Goal: Task Accomplishment & Management: Manage account settings

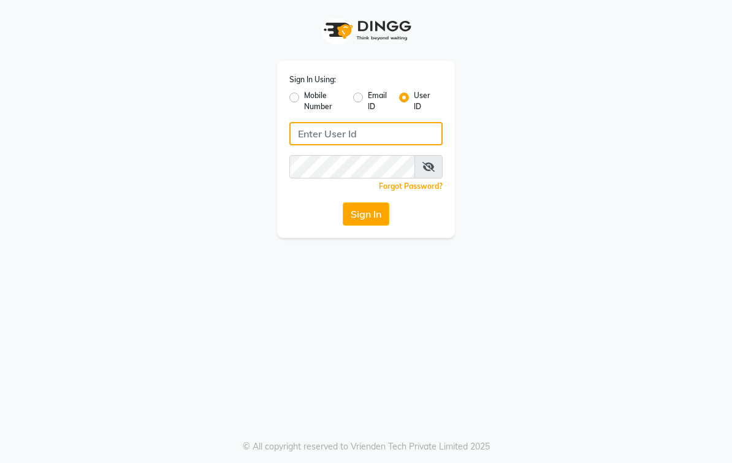
type input "elegancesalon"
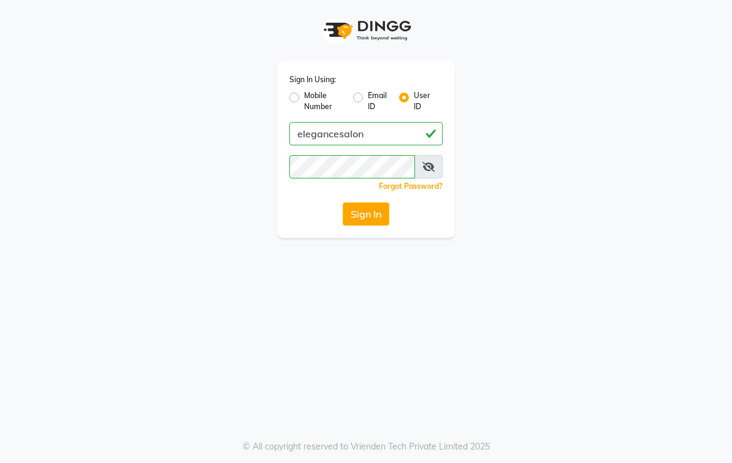
click at [21, 107] on app-login "Sign In Using: Mobile Number Email ID User ID elegancesalon Remember me Forgot …" at bounding box center [366, 119] width 732 height 238
click at [358, 223] on button "Sign In" at bounding box center [366, 213] width 47 height 23
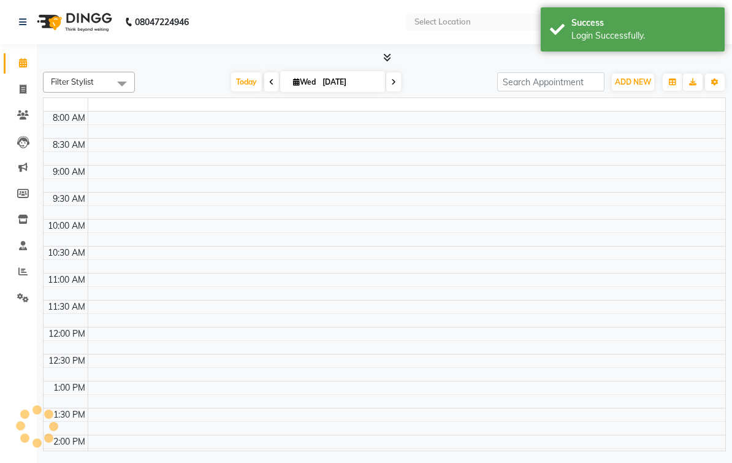
select select "en"
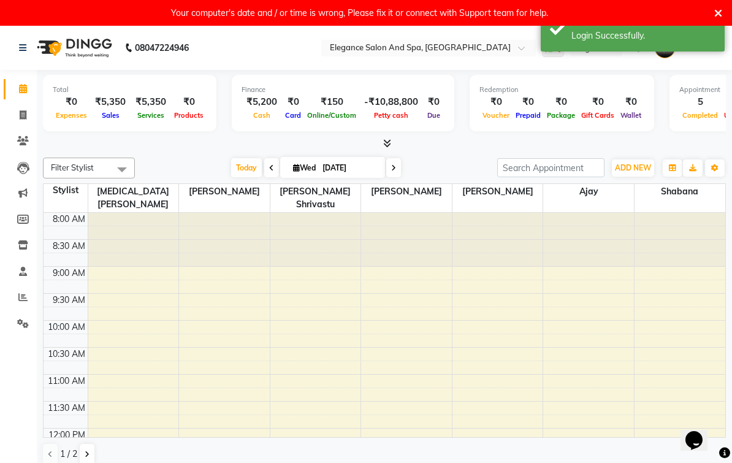
click at [24, 117] on icon at bounding box center [23, 114] width 7 height 9
select select "5270"
select select "service"
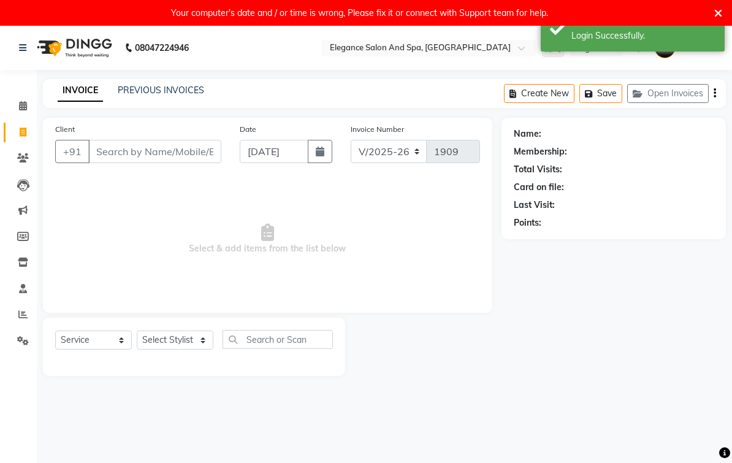
click at [27, 101] on span at bounding box center [22, 106] width 21 height 14
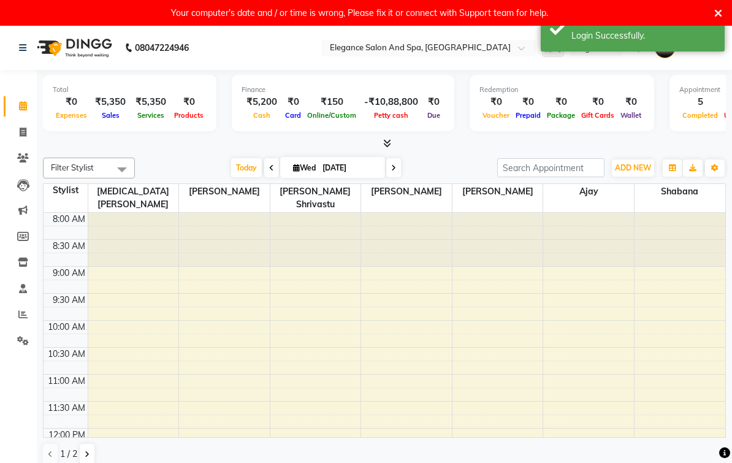
click at [720, 12] on icon at bounding box center [719, 13] width 8 height 11
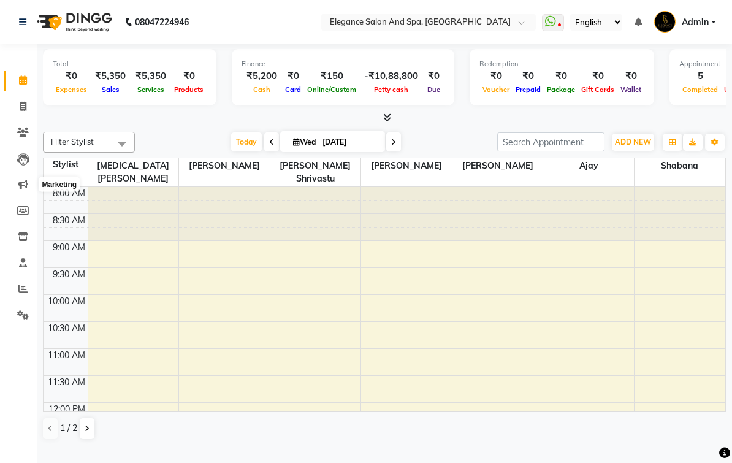
click at [27, 185] on icon at bounding box center [22, 184] width 9 height 9
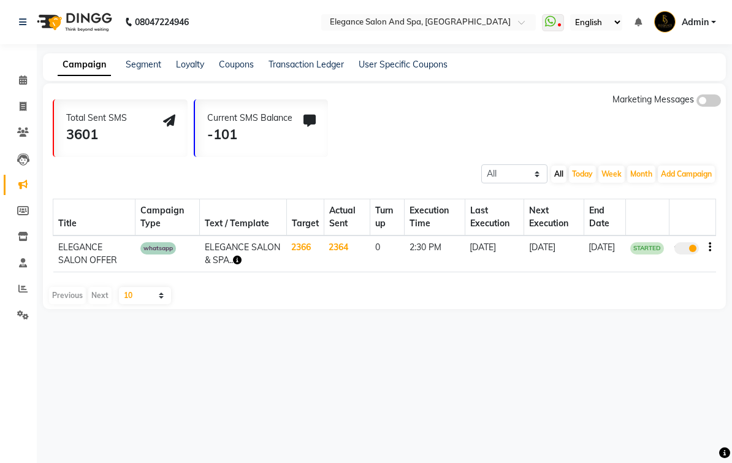
click at [542, 31] on span at bounding box center [553, 22] width 22 height 17
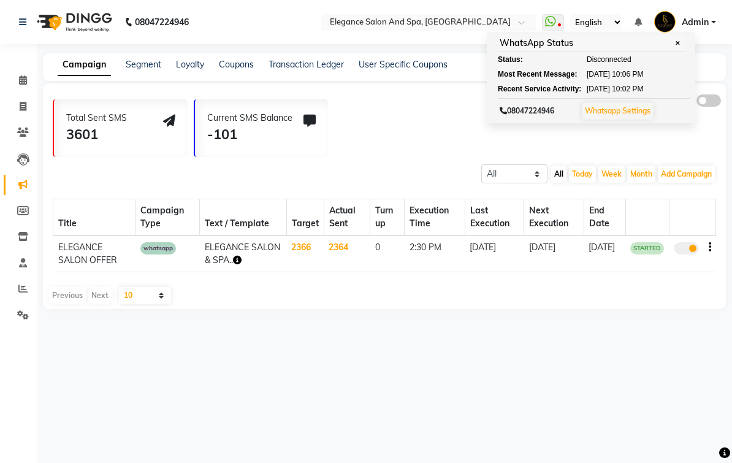
click at [585, 115] on link "Whatsapp Settings" at bounding box center [618, 110] width 66 height 9
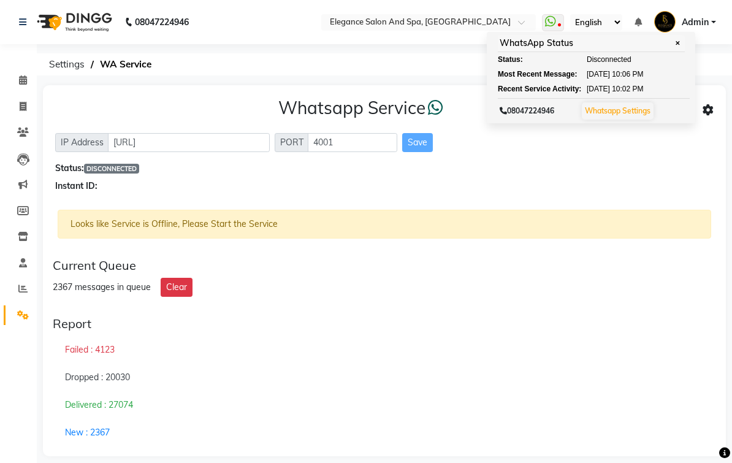
scroll to position [6, 0]
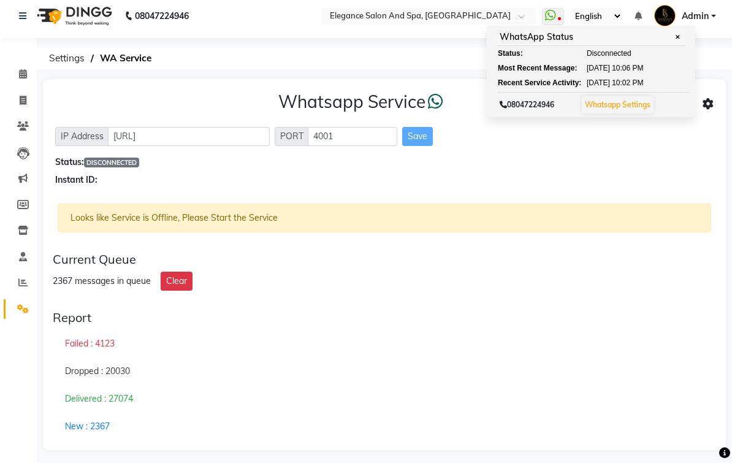
click at [585, 109] on link "Whatsapp Settings" at bounding box center [618, 104] width 66 height 9
click at [176, 291] on button "Clear" at bounding box center [177, 281] width 32 height 19
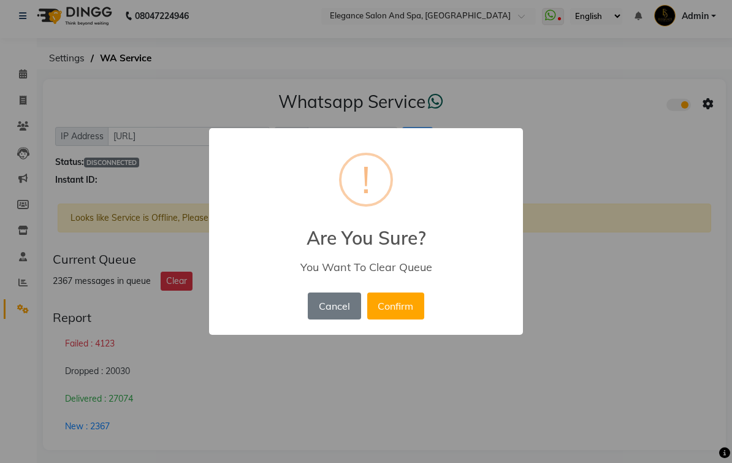
click at [342, 313] on button "Cancel" at bounding box center [334, 306] width 53 height 27
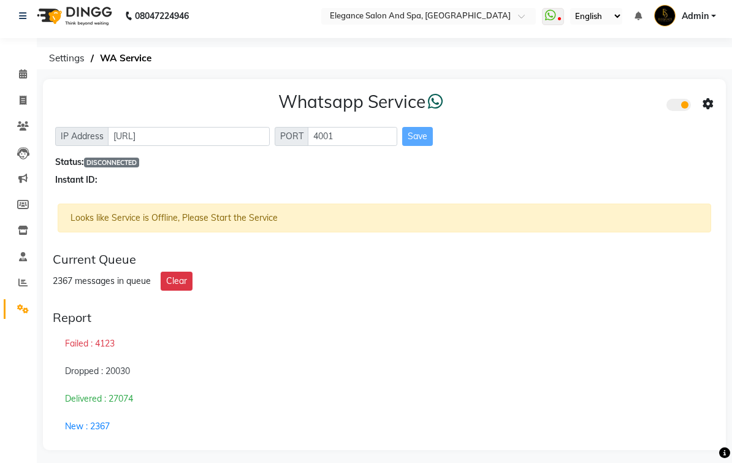
click at [705, 110] on icon at bounding box center [708, 104] width 11 height 11
click at [651, 114] on div "Whatsapp Settings" at bounding box center [620, 108] width 140 height 15
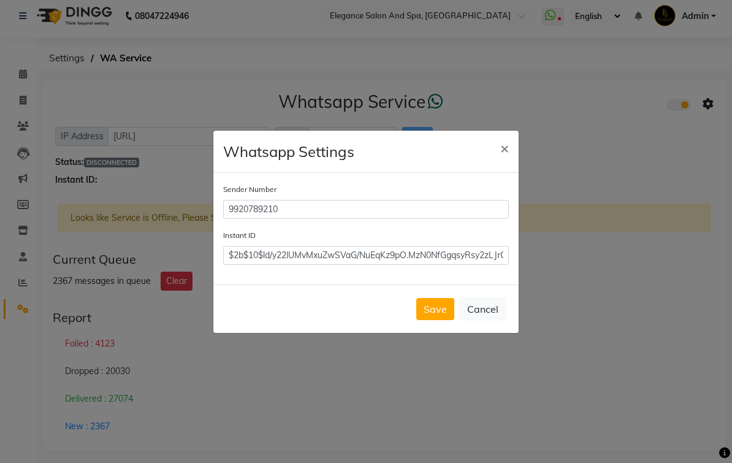
click at [432, 317] on button "Save" at bounding box center [436, 309] width 38 height 22
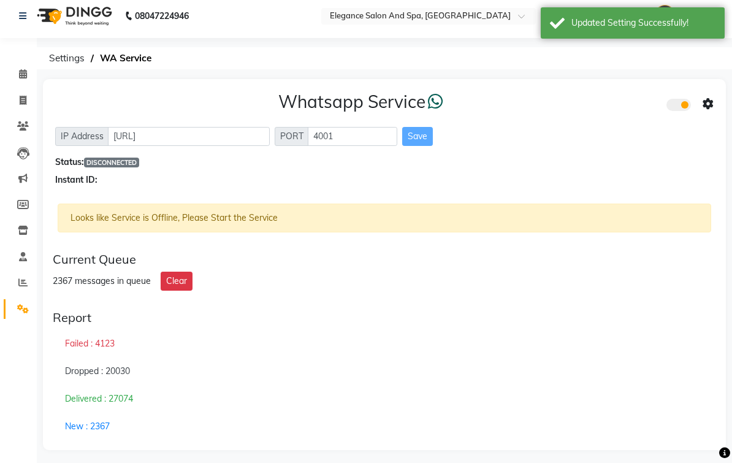
click at [420, 146] on div "Save" at bounding box center [417, 136] width 31 height 19
click at [423, 146] on div "Save" at bounding box center [417, 136] width 31 height 19
click at [184, 291] on button "Clear" at bounding box center [177, 281] width 32 height 19
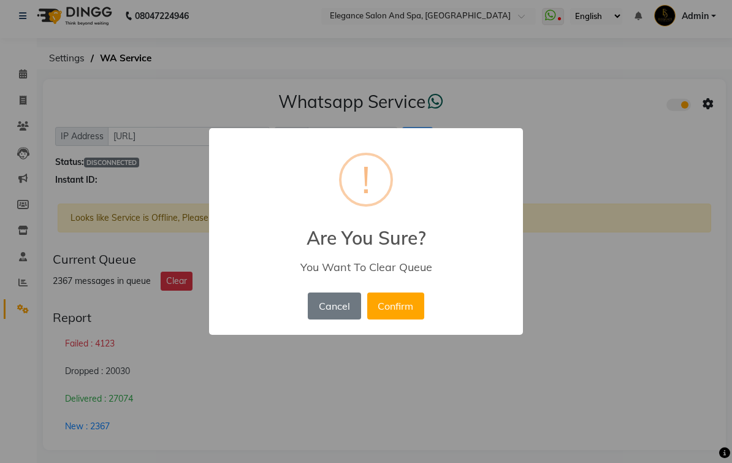
click at [400, 318] on button "Confirm" at bounding box center [395, 306] width 57 height 27
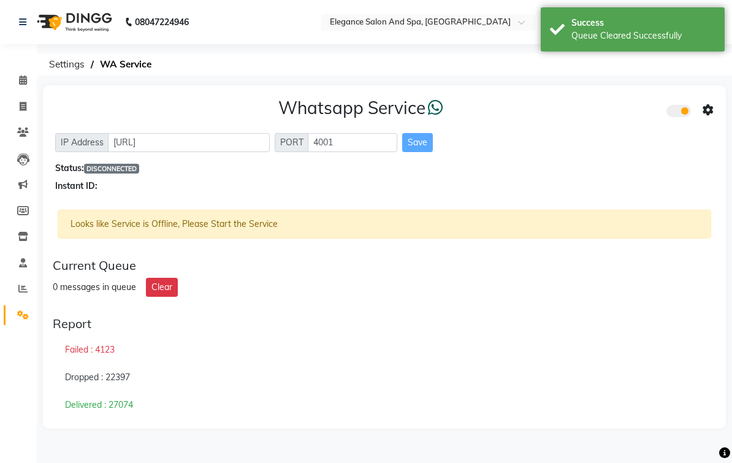
scroll to position [1, 0]
click at [25, 290] on icon at bounding box center [22, 288] width 9 height 9
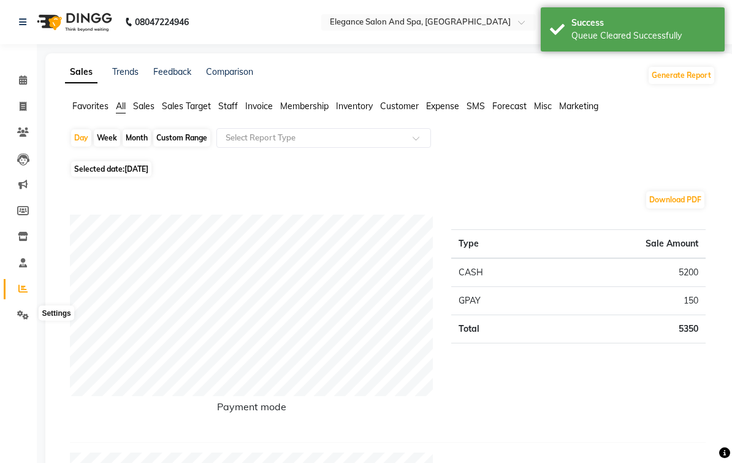
click at [28, 316] on icon at bounding box center [23, 314] width 12 height 9
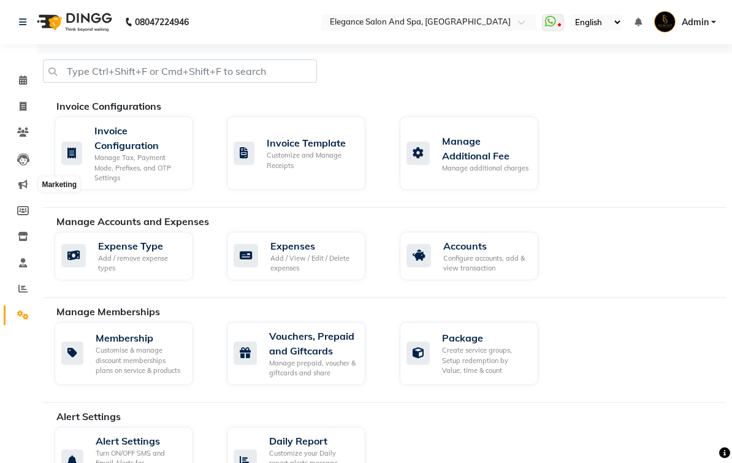
click at [25, 188] on icon at bounding box center [22, 184] width 9 height 9
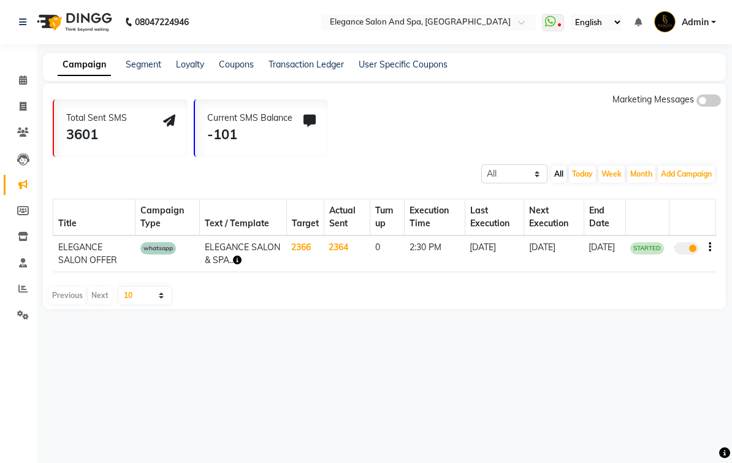
click at [686, 255] on span at bounding box center [687, 248] width 25 height 12
click at [688, 250] on input "true" at bounding box center [688, 250] width 0 height 0
click at [707, 107] on span at bounding box center [709, 100] width 25 height 12
click at [697, 102] on input "checkbox" at bounding box center [697, 102] width 0 height 0
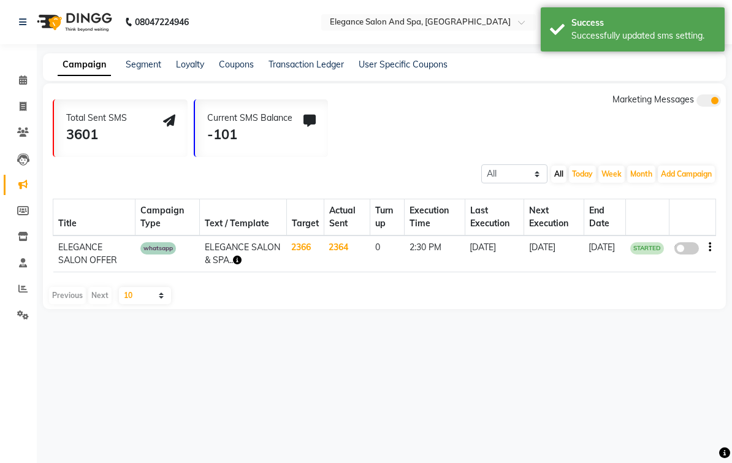
click at [688, 255] on span at bounding box center [687, 248] width 25 height 12
click at [691, 250] on input "false" at bounding box center [691, 250] width 0 height 0
select select "3"
select select "22660"
select select "2"
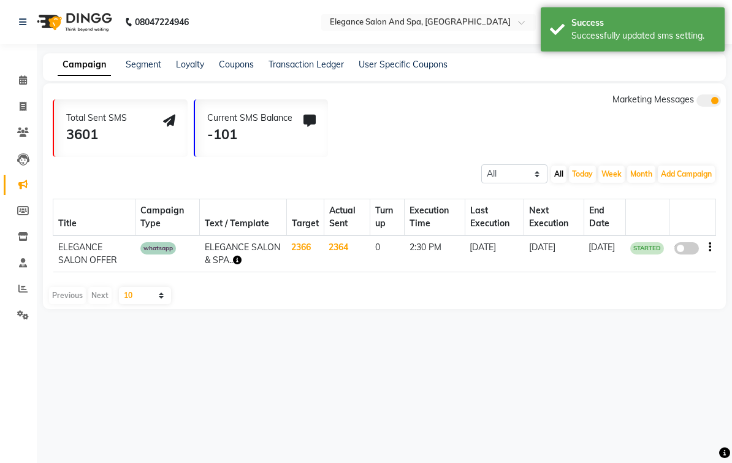
select select "1"
select select "870"
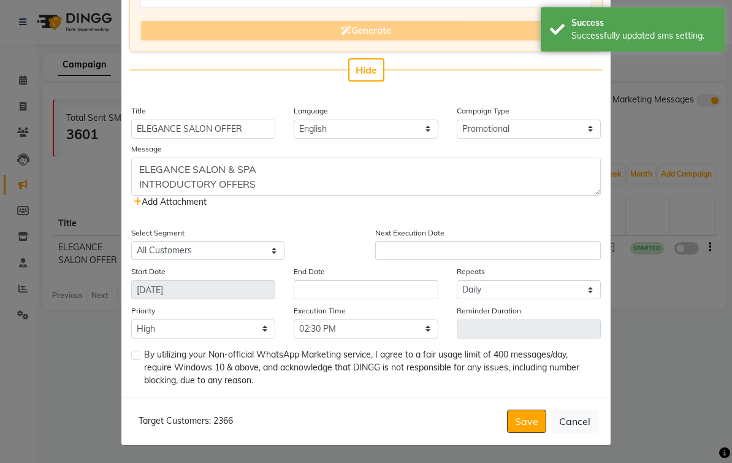
scroll to position [186, 0]
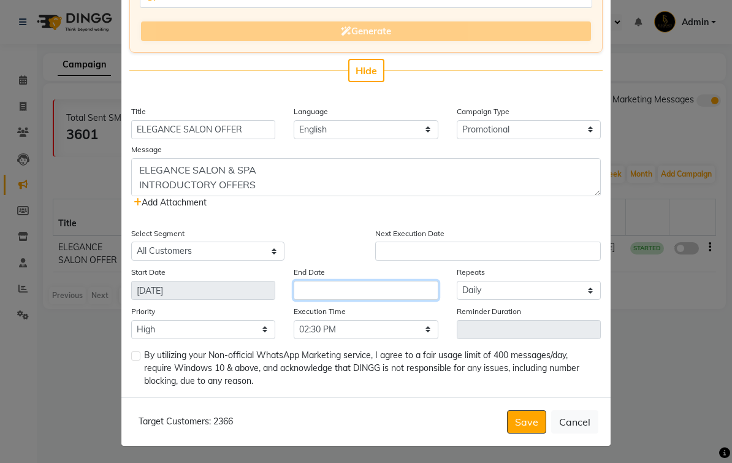
click at [372, 294] on input "text" at bounding box center [366, 290] width 144 height 19
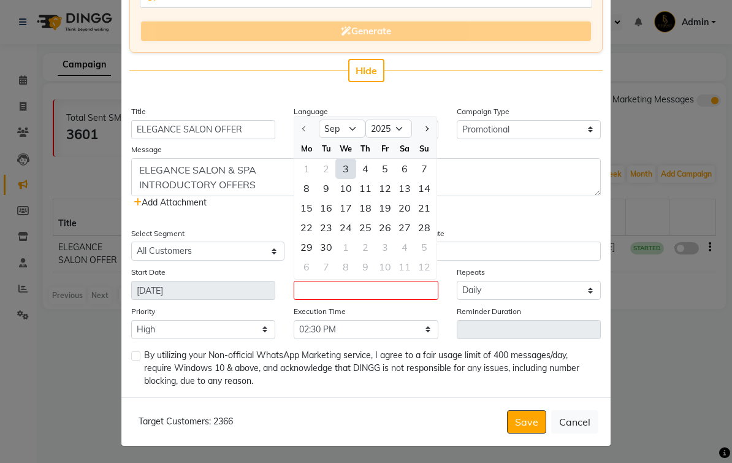
click at [349, 188] on div "10" at bounding box center [346, 189] width 20 height 20
type input "10-09-2025"
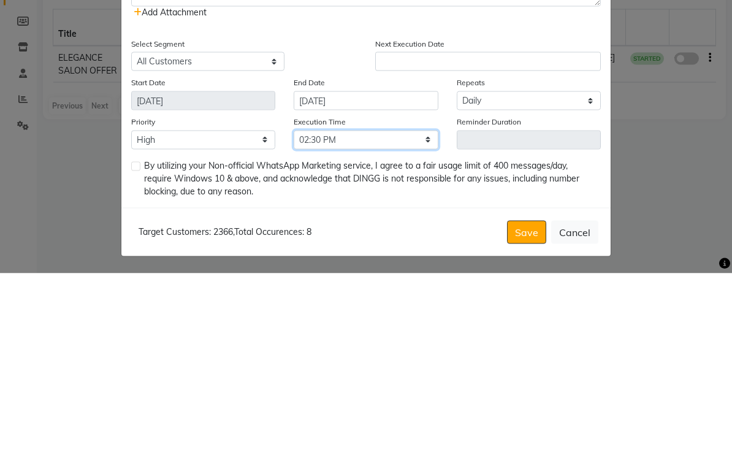
click at [408, 320] on select "Select 09:00 AM 09:15 AM 09:30 AM 09:45 AM 10:00 AM 10:15 AM 10:30 AM 10:45 AM …" at bounding box center [366, 329] width 144 height 19
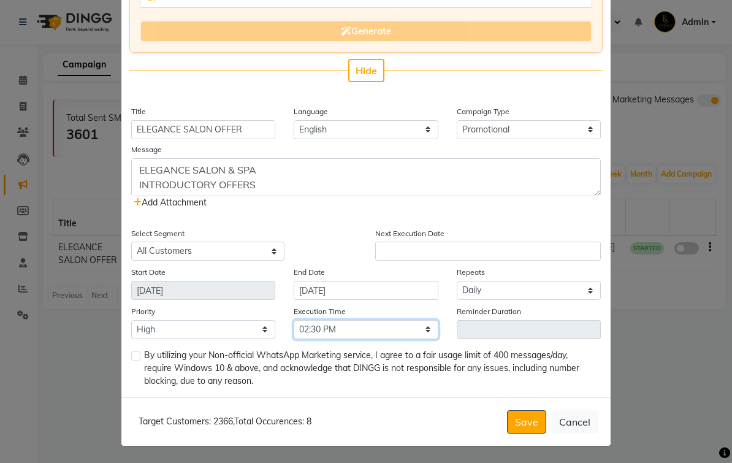
select select "885"
click at [138, 356] on label at bounding box center [135, 355] width 9 height 9
click at [138, 356] on input "checkbox" at bounding box center [135, 357] width 8 height 8
checkbox input "true"
click at [523, 412] on button "Save" at bounding box center [526, 421] width 39 height 23
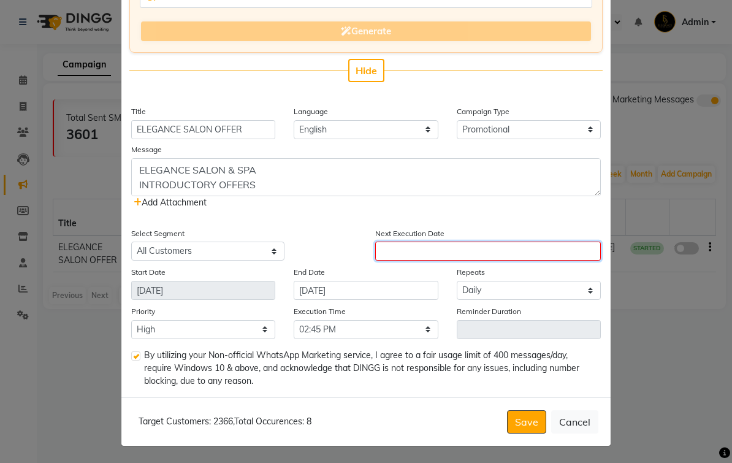
click at [502, 248] on input "text" at bounding box center [488, 251] width 226 height 19
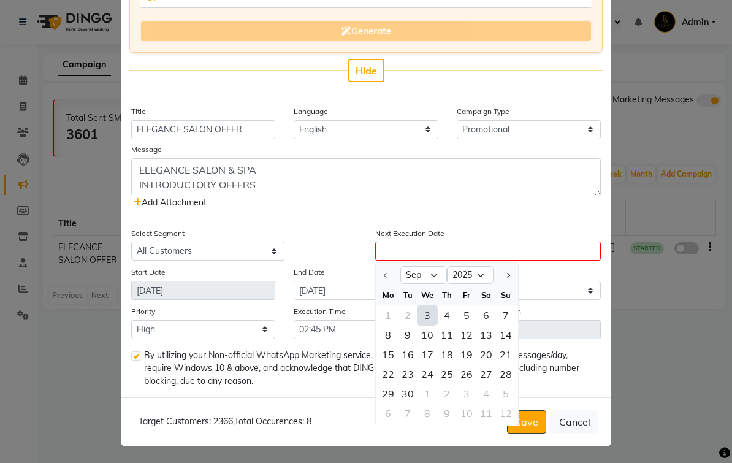
click at [428, 309] on div "3" at bounding box center [428, 315] width 20 height 20
type input "[DATE]"
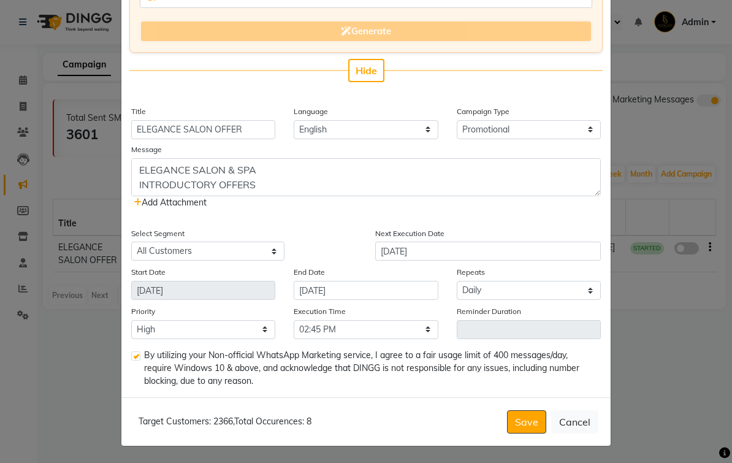
click at [527, 412] on button "Save" at bounding box center [526, 421] width 39 height 23
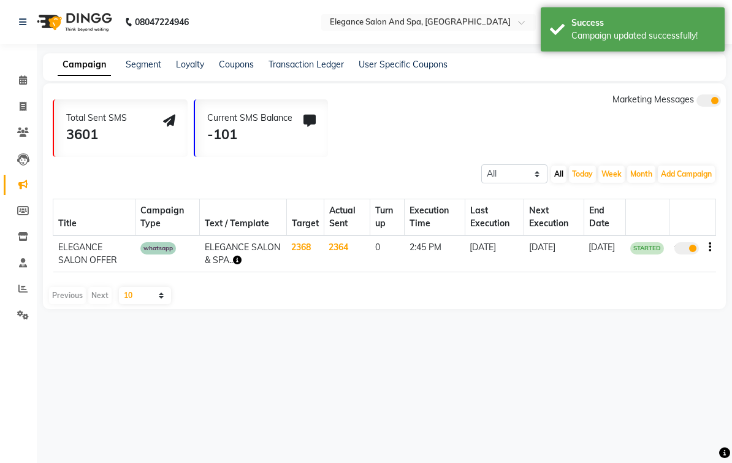
click at [545, 28] on icon at bounding box center [550, 21] width 11 height 12
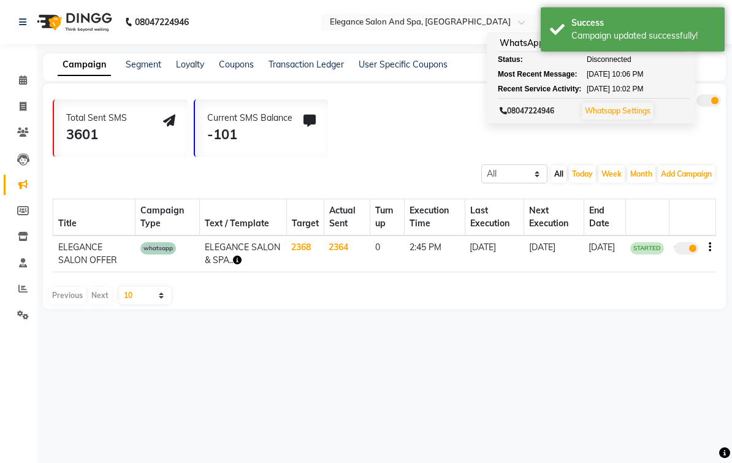
click at [585, 115] on link "Whatsapp Settings" at bounding box center [618, 110] width 66 height 9
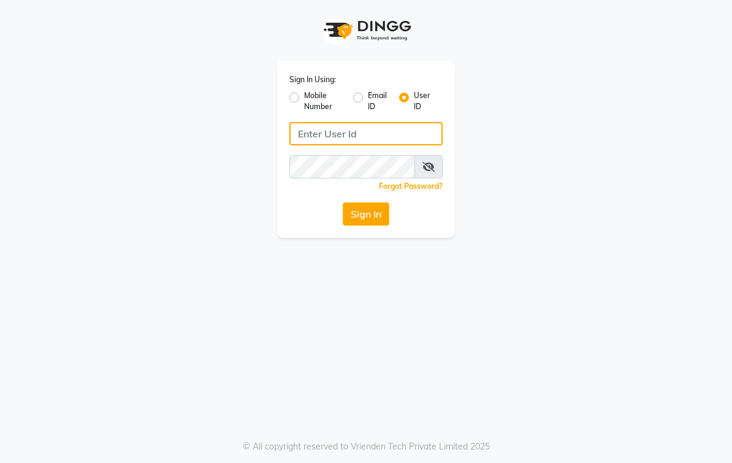
type input "elegancesalon"
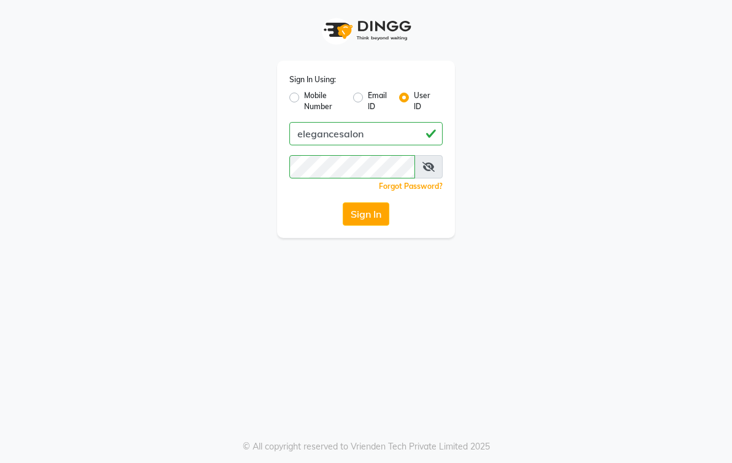
click at [373, 221] on button "Sign In" at bounding box center [366, 213] width 47 height 23
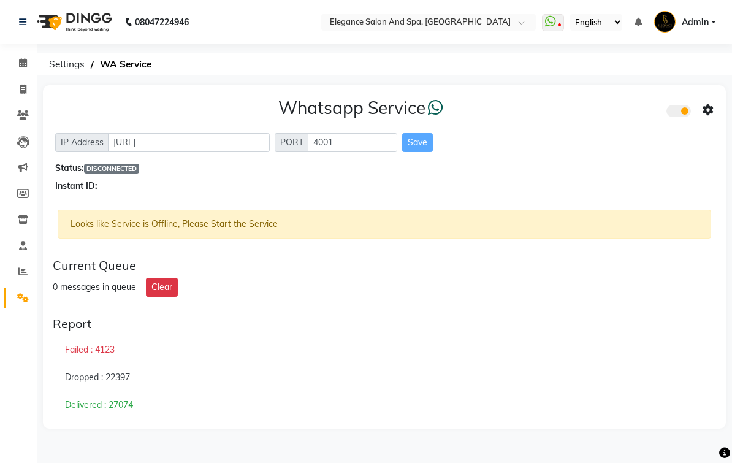
click at [710, 116] on icon at bounding box center [708, 110] width 11 height 11
click at [662, 113] on div "Whatsapp Settings" at bounding box center [620, 114] width 140 height 15
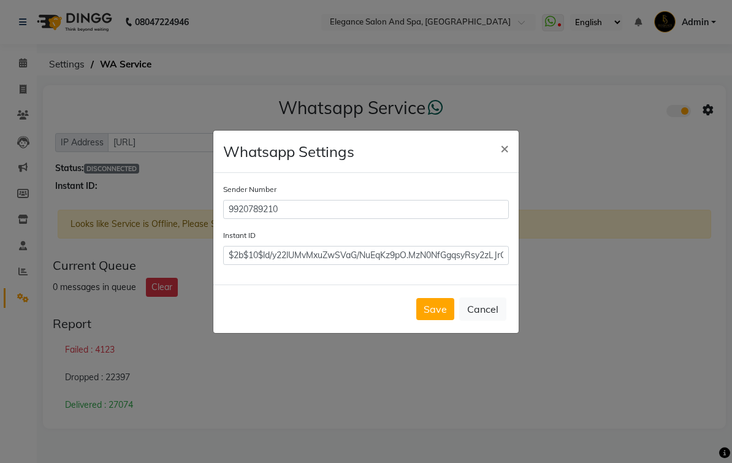
click at [433, 318] on button "Save" at bounding box center [436, 309] width 38 height 22
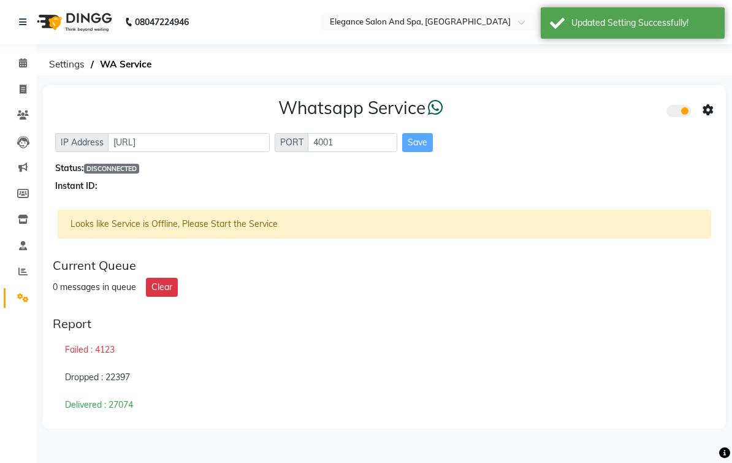
click at [705, 116] on icon at bounding box center [708, 110] width 11 height 11
click at [669, 153] on div "Turn on Whatsapp for all customers" at bounding box center [620, 152] width 140 height 15
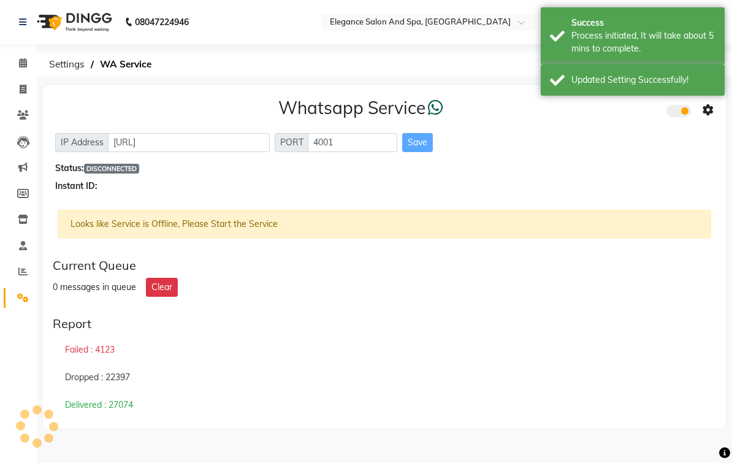
click at [692, 117] on label at bounding box center [688, 111] width 25 height 12
click at [676, 113] on input "checkbox" at bounding box center [676, 113] width 0 height 0
click at [708, 116] on icon at bounding box center [708, 110] width 11 height 11
click at [651, 175] on div "Status: DISCONNECTED" at bounding box center [384, 168] width 659 height 13
click at [680, 117] on span at bounding box center [679, 111] width 25 height 12
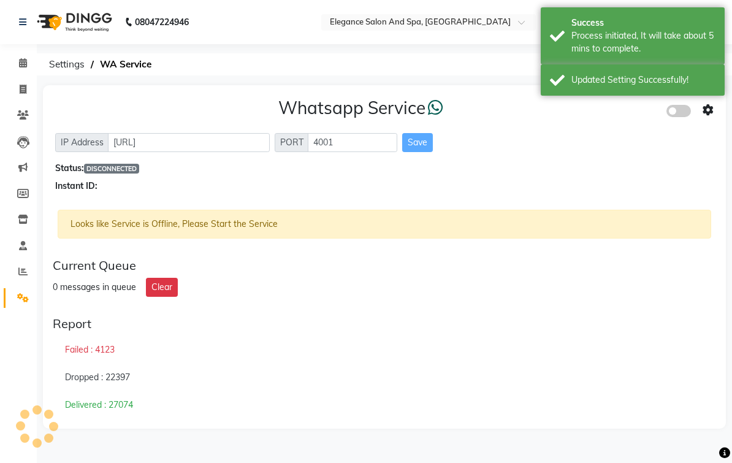
click at [676, 113] on input "checkbox" at bounding box center [676, 113] width 0 height 0
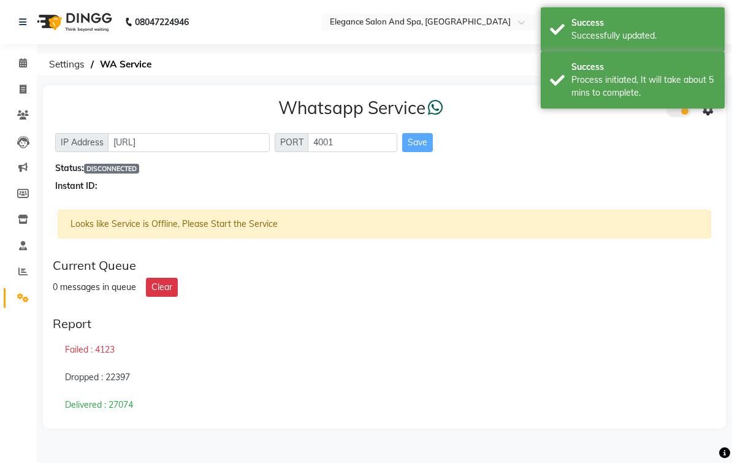
click at [545, 28] on icon at bounding box center [550, 21] width 11 height 12
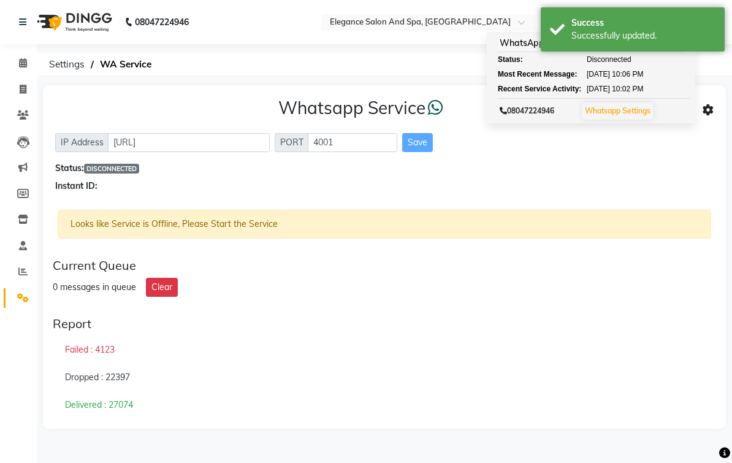
click at [585, 115] on link "Whatsapp Settings" at bounding box center [618, 110] width 66 height 9
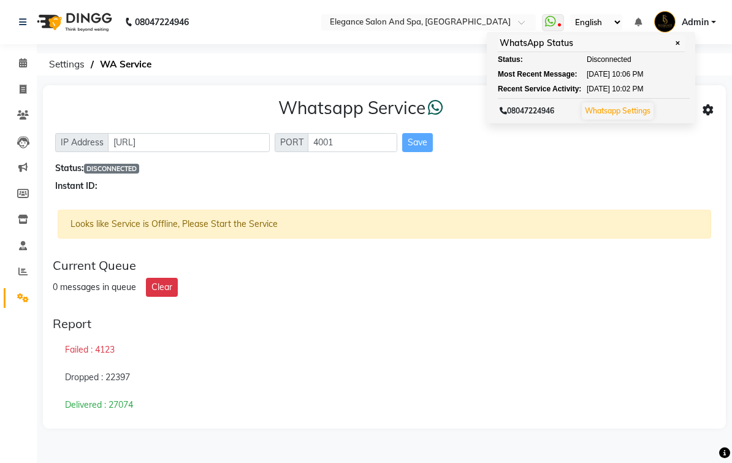
click at [585, 115] on link "Whatsapp Settings" at bounding box center [618, 110] width 66 height 9
click at [672, 48] on span "✕" at bounding box center [677, 43] width 11 height 9
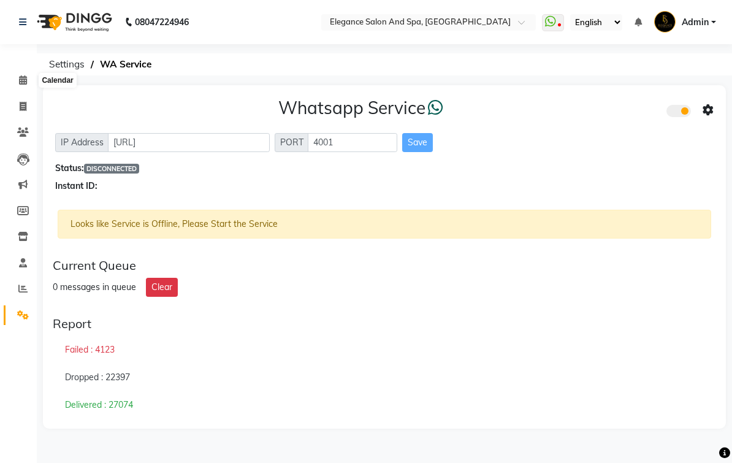
click at [21, 86] on span at bounding box center [22, 81] width 21 height 14
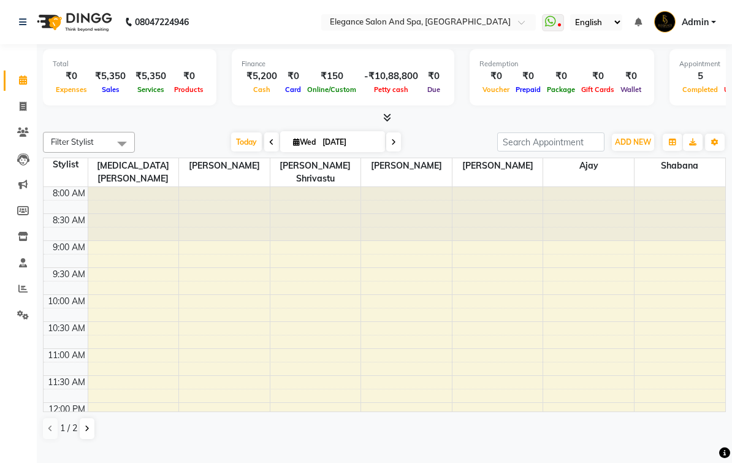
click at [545, 28] on icon at bounding box center [550, 21] width 11 height 12
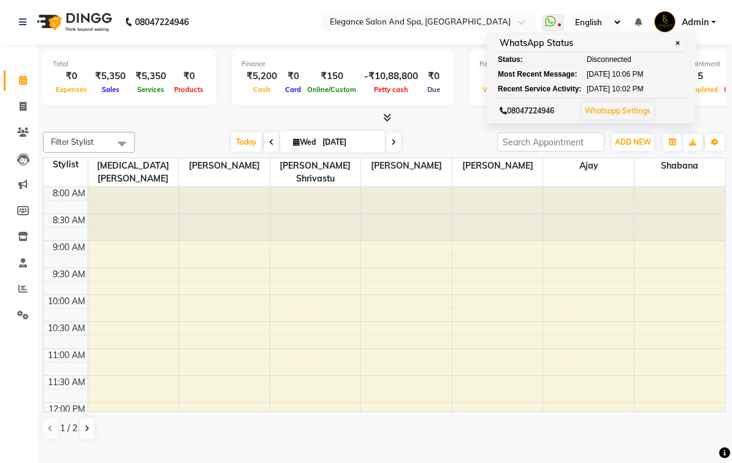
click at [585, 115] on link "Whatsapp Settings" at bounding box center [618, 110] width 66 height 9
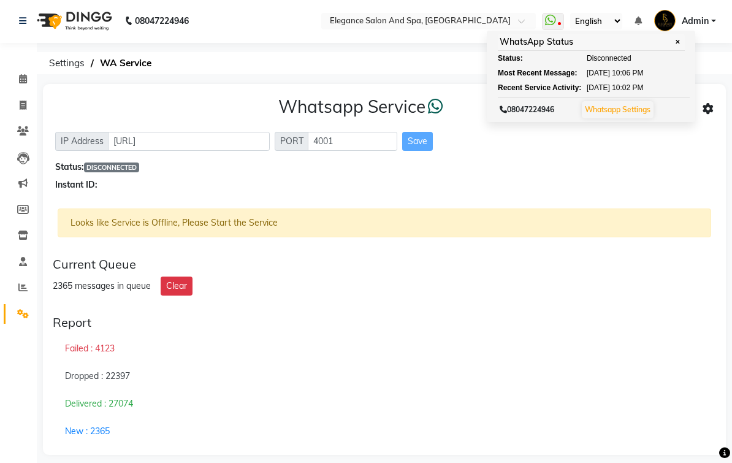
scroll to position [6, 0]
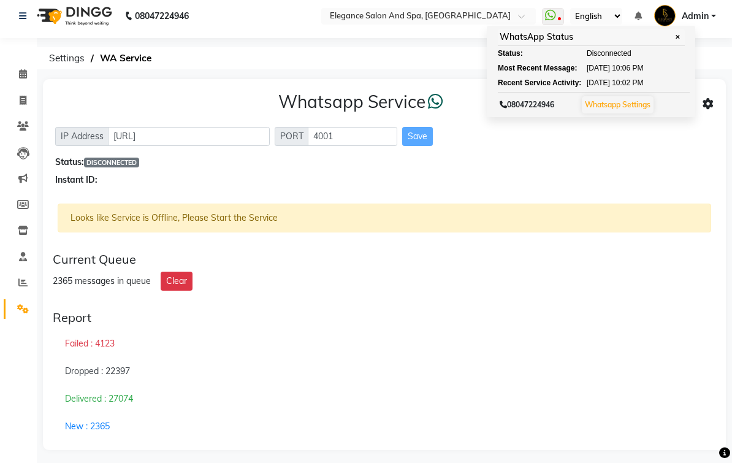
click at [182, 291] on button "Clear" at bounding box center [177, 281] width 32 height 19
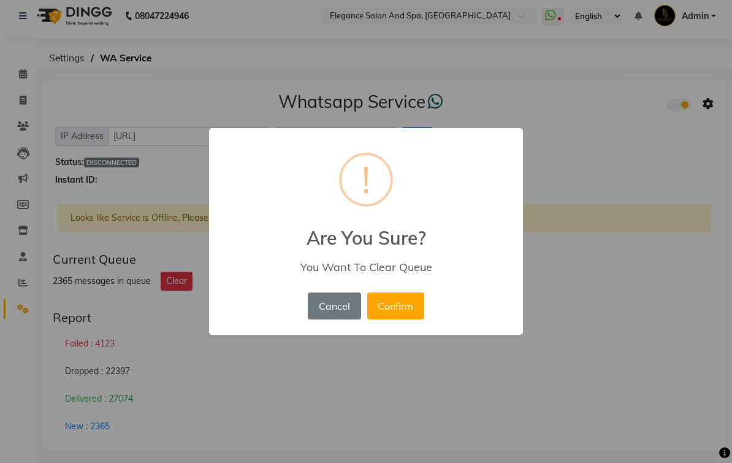
click at [407, 317] on button "Confirm" at bounding box center [395, 306] width 57 height 27
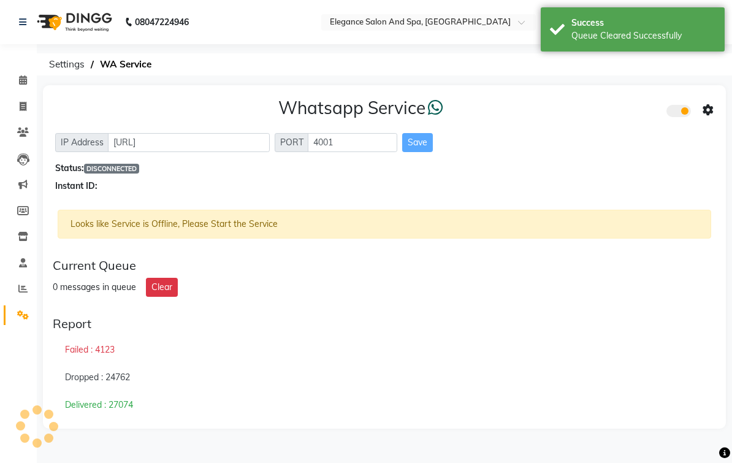
scroll to position [1, 0]
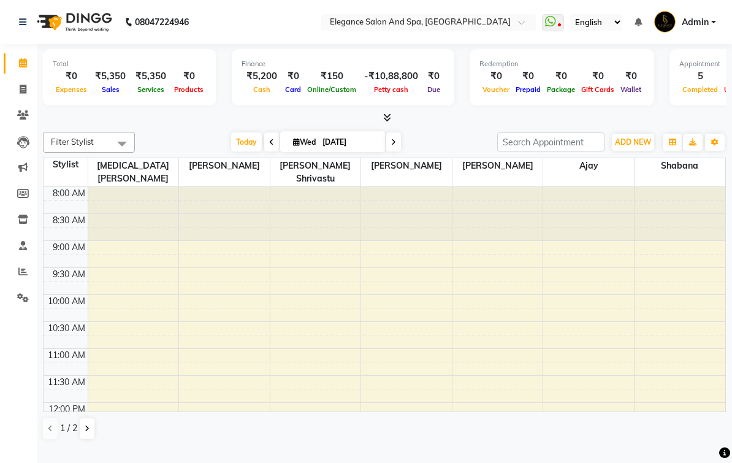
click at [19, 158] on link "Marketing" at bounding box center [18, 168] width 29 height 20
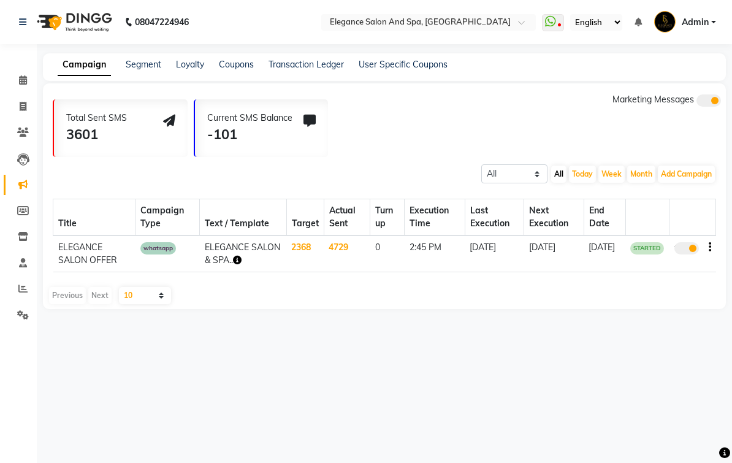
click at [545, 28] on icon at bounding box center [550, 21] width 11 height 12
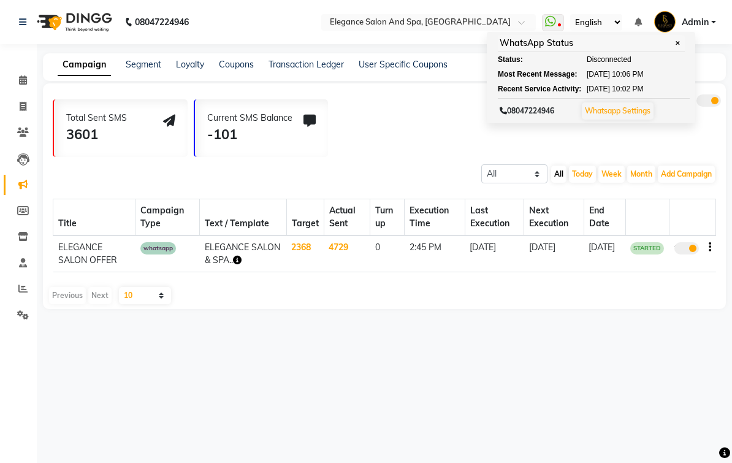
click at [585, 115] on link "Whatsapp Settings" at bounding box center [618, 110] width 66 height 9
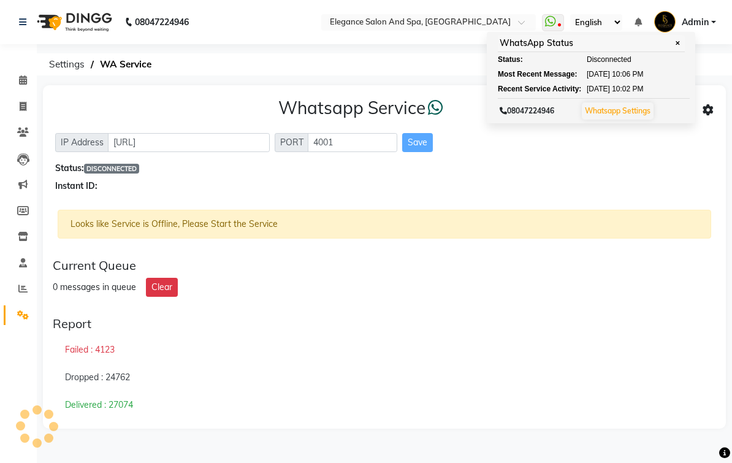
click at [585, 115] on link "Whatsapp Settings" at bounding box center [618, 110] width 66 height 9
click at [672, 48] on span "✕" at bounding box center [677, 43] width 11 height 9
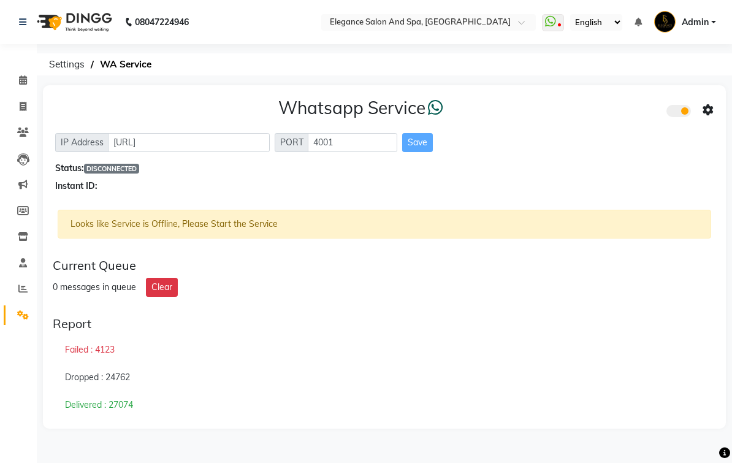
click at [68, 75] on span "Settings" at bounding box center [67, 64] width 48 height 22
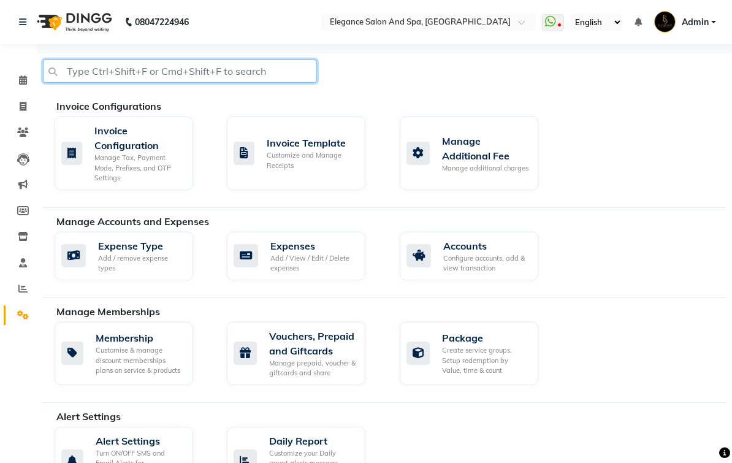
click at [257, 83] on input "text" at bounding box center [180, 71] width 274 height 23
type input "Whats"
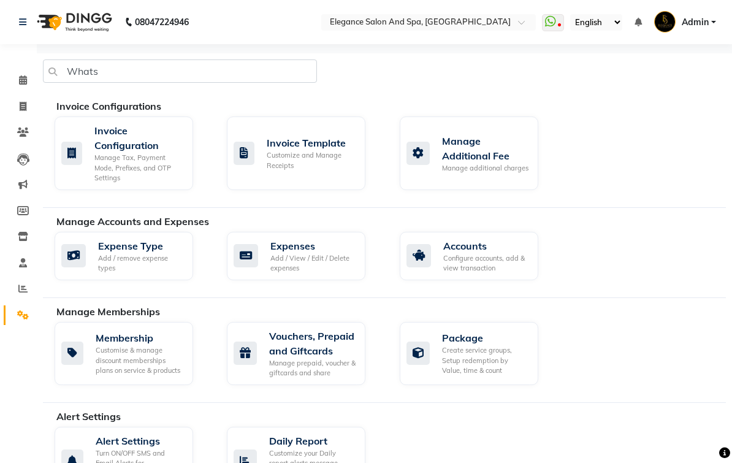
click at [542, 31] on span at bounding box center [553, 22] width 22 height 17
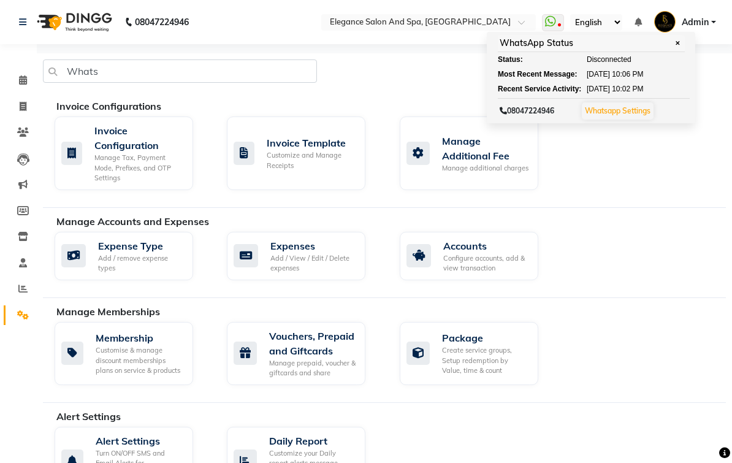
click at [585, 115] on link "Whatsapp Settings" at bounding box center [618, 110] width 66 height 9
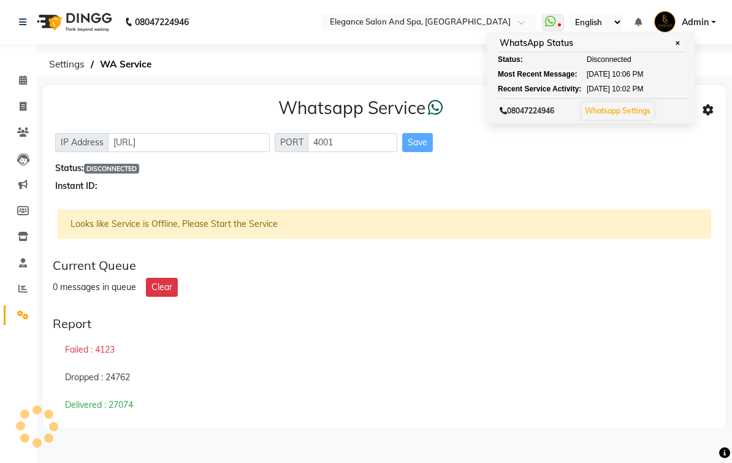
click at [672, 48] on span "✕" at bounding box center [677, 43] width 11 height 9
